Goal: Information Seeking & Learning: Learn about a topic

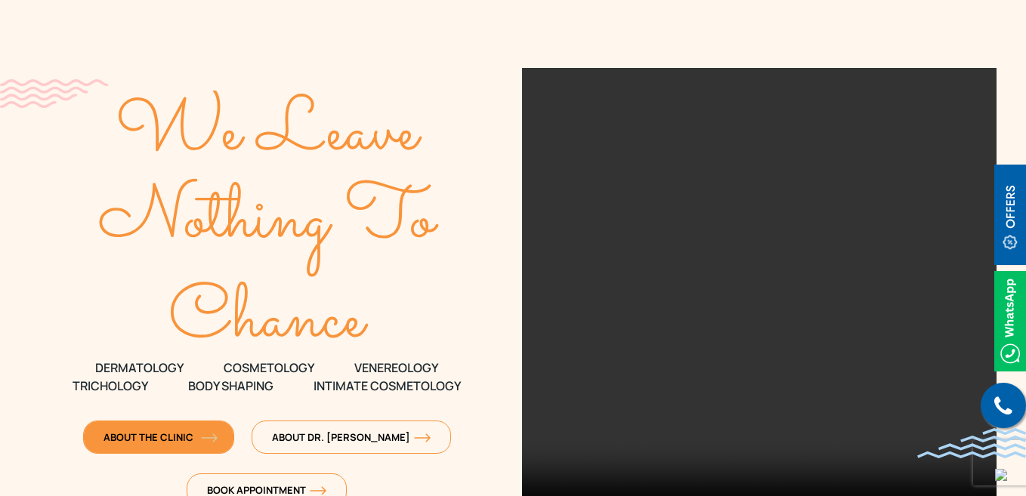
click at [138, 431] on span "About The Clinic" at bounding box center [159, 438] width 110 height 14
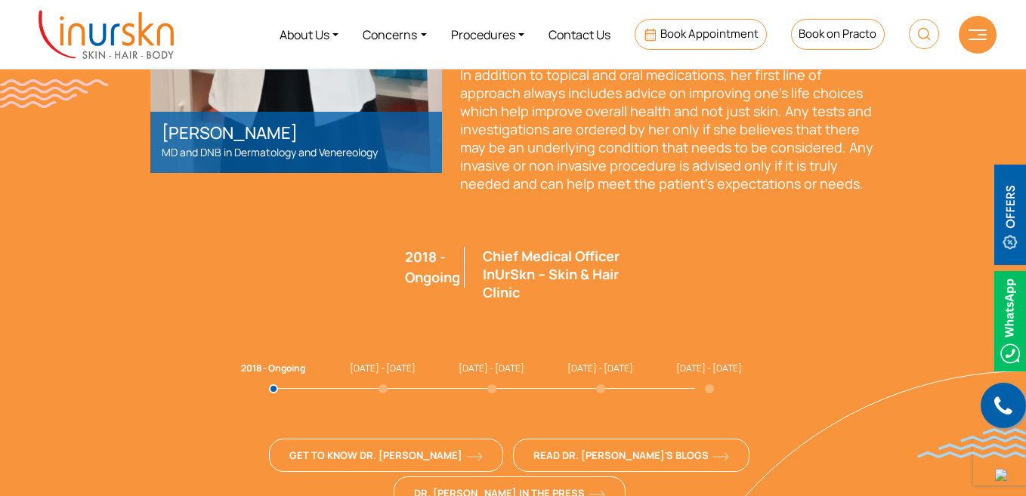
scroll to position [3945, 0]
